Goal: Transaction & Acquisition: Purchase product/service

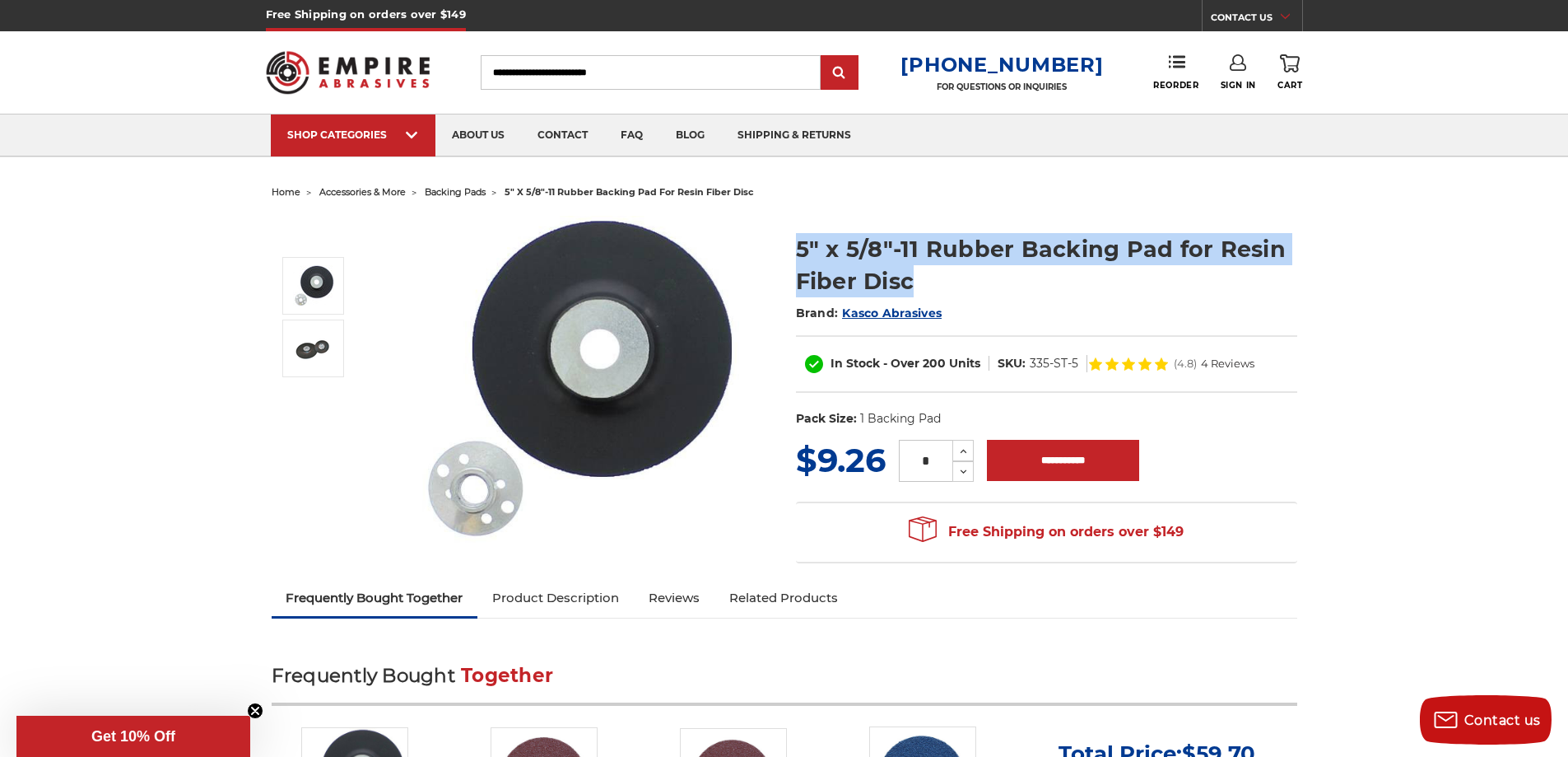
drag, startPoint x: 788, startPoint y: 239, endPoint x: 911, endPoint y: 284, distance: 131.0
click at [911, 284] on section "5" x 5/8"-11 Rubber Backing Pad for Resin Fiber Disc Brand: Kasco Abrasives In …" at bounding box center [1046, 326] width 524 height 221
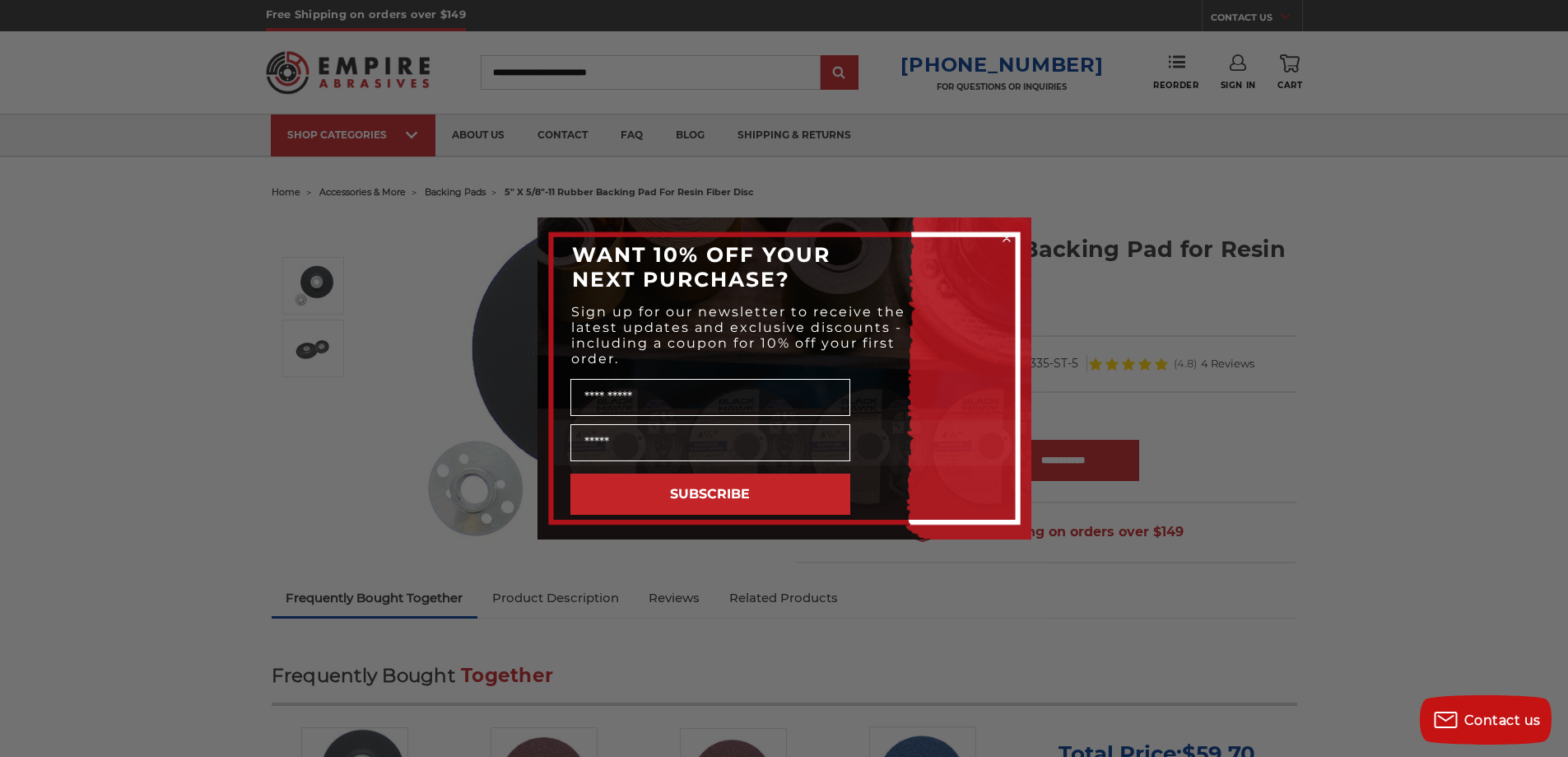
click at [1004, 234] on circle "Close dialog" at bounding box center [1006, 238] width 16 height 16
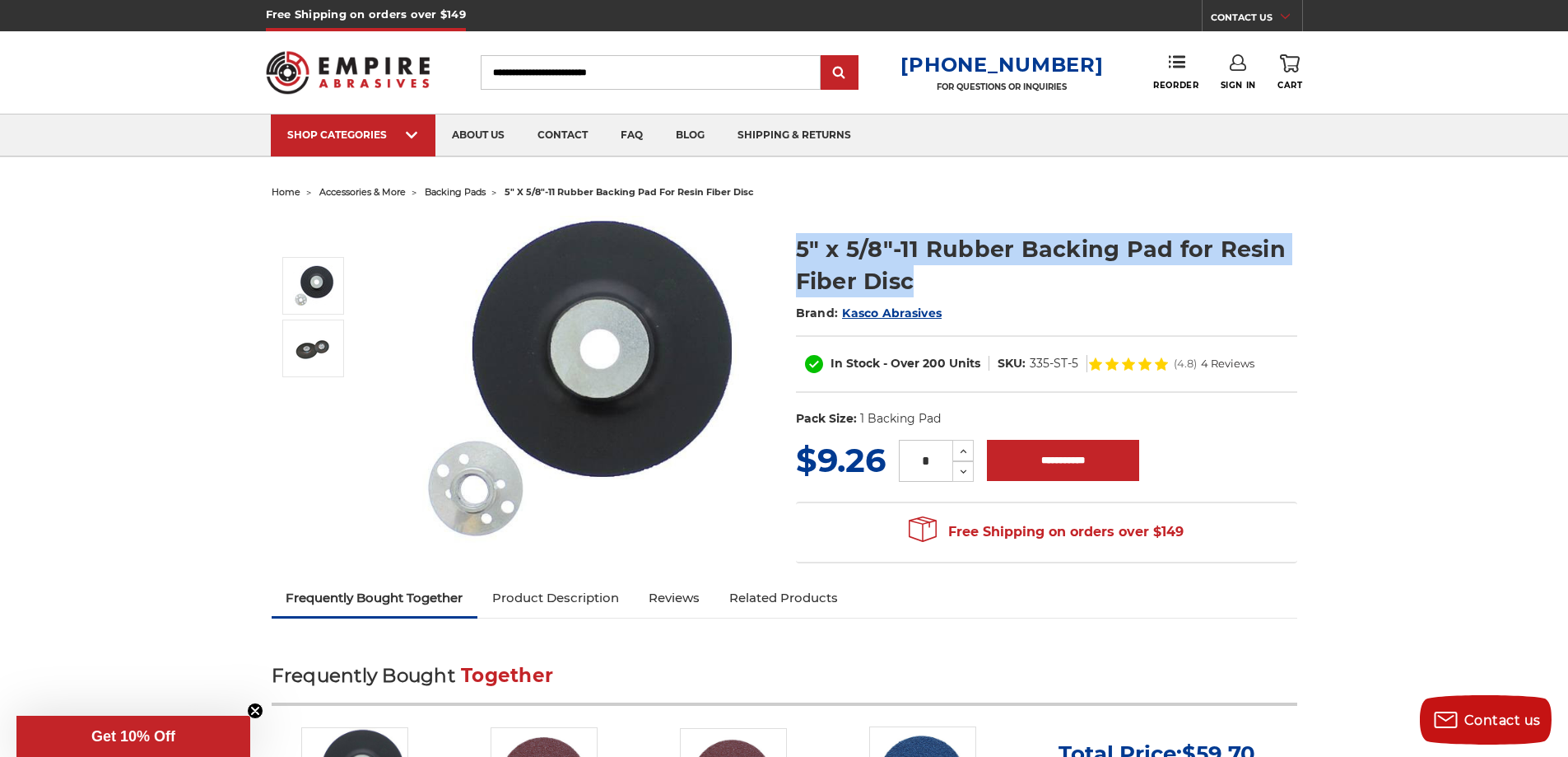
drag, startPoint x: 900, startPoint y: 282, endPoint x: 799, endPoint y: 261, distance: 103.2
click at [799, 261] on h1 "5" x 5/8"-11 Rubber Backing Pad for Resin Fiber Disc" at bounding box center [1046, 265] width 501 height 65
copy h1 "5" x 5/8"-11 Rubber Backing Pad for Resin Fiber Disc"
click at [562, 421] on img at bounding box center [577, 380] width 329 height 329
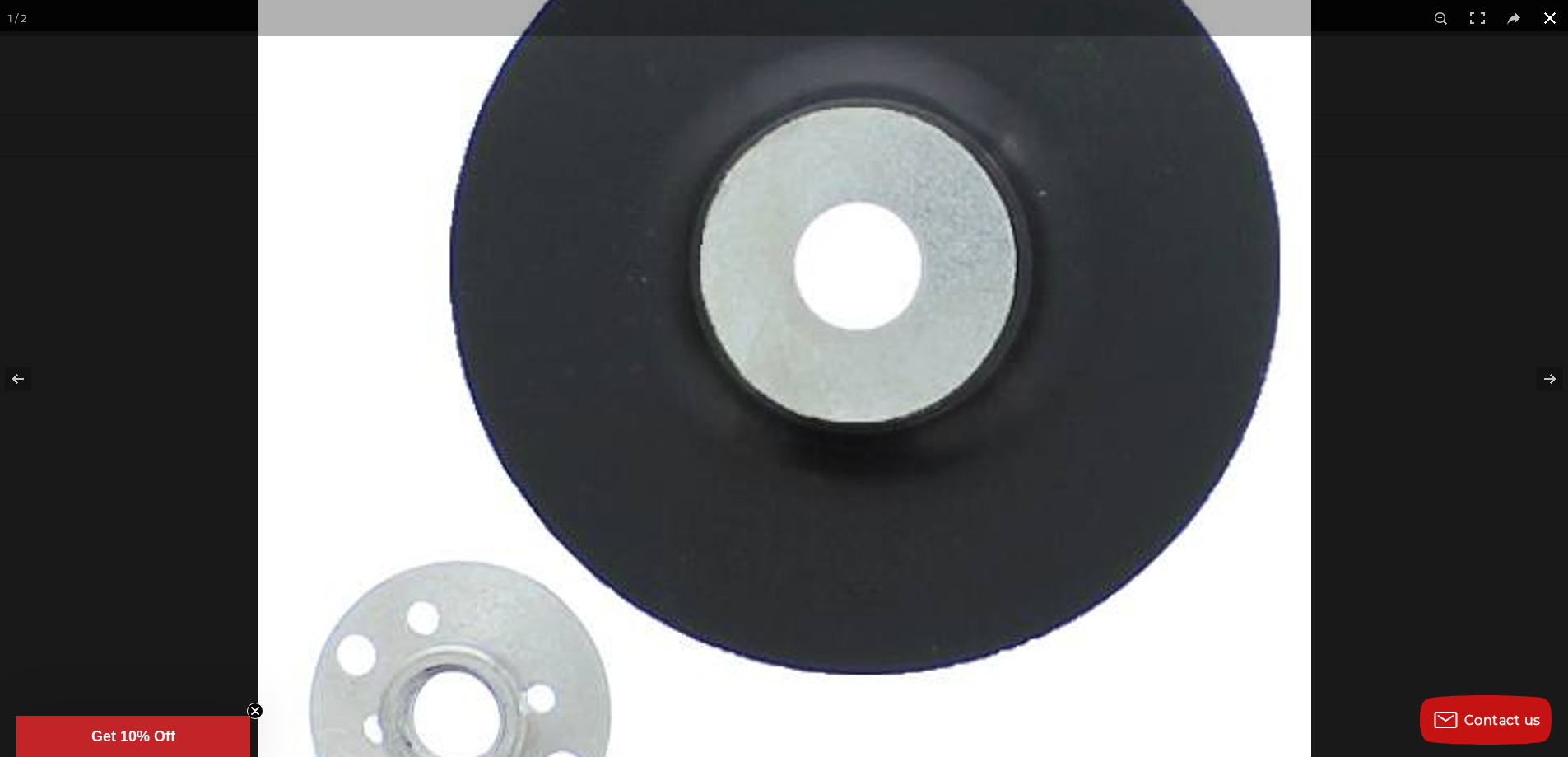
click at [1550, 20] on button at bounding box center [1550, 18] width 37 height 37
